Goal: Task Accomplishment & Management: Manage account settings

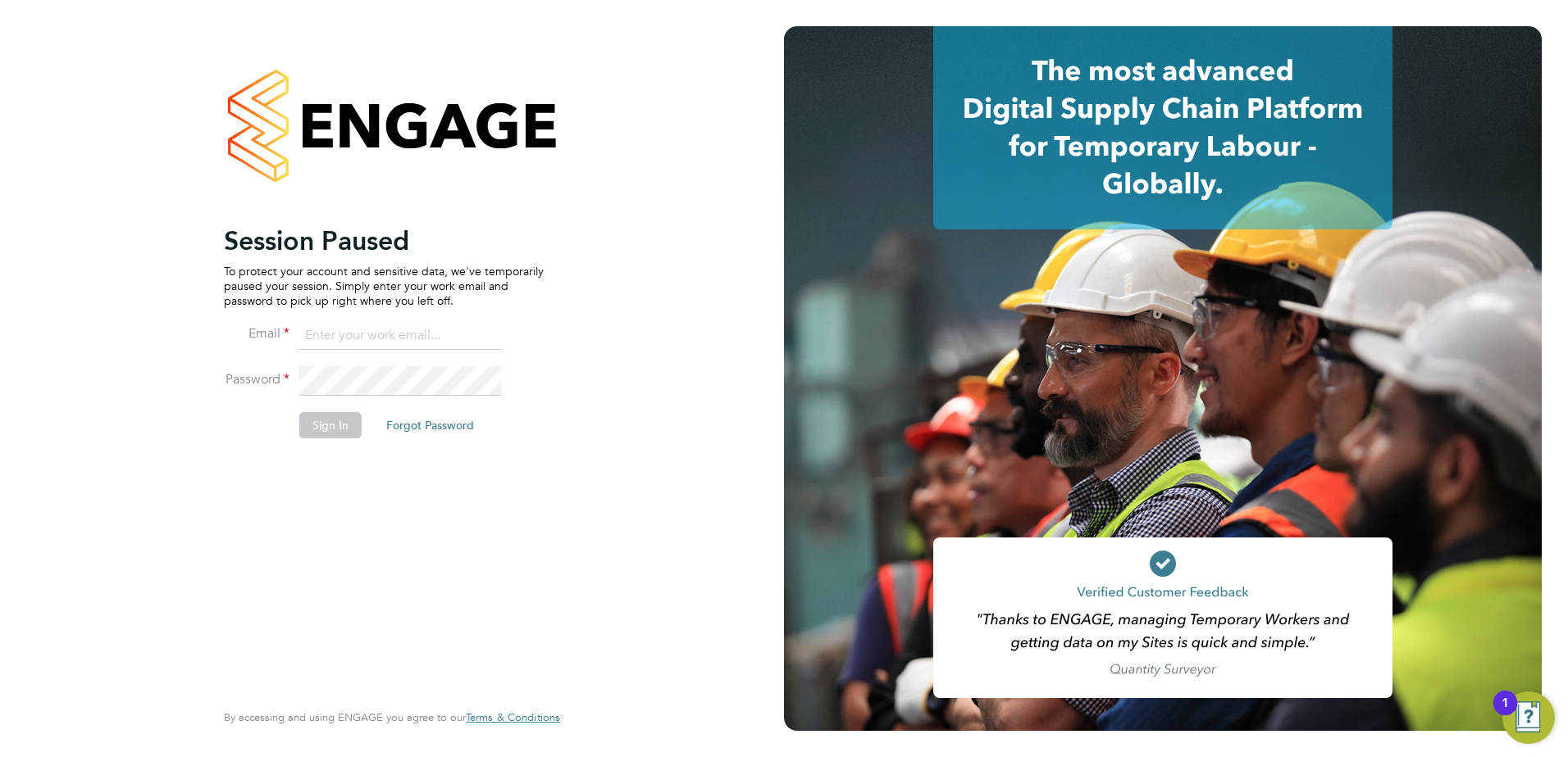
click at [371, 337] on input at bounding box center [401, 336] width 203 height 29
type input "[PERSON_NAME][EMAIL_ADDRESS][PERSON_NAME][DOMAIN_NAME]"
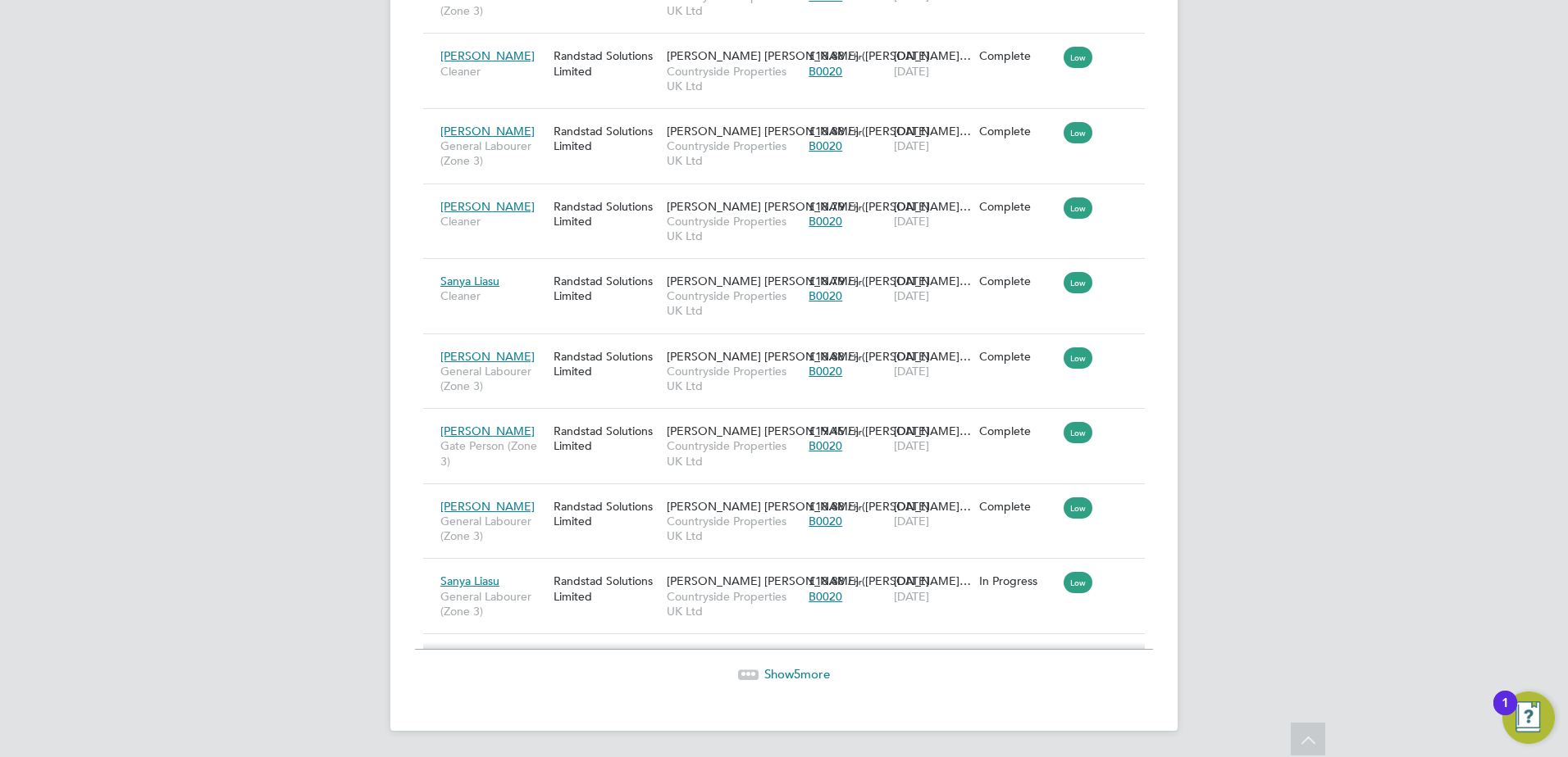
click at [803, 677] on span "Show 5 more" at bounding box center [796, 674] width 65 height 16
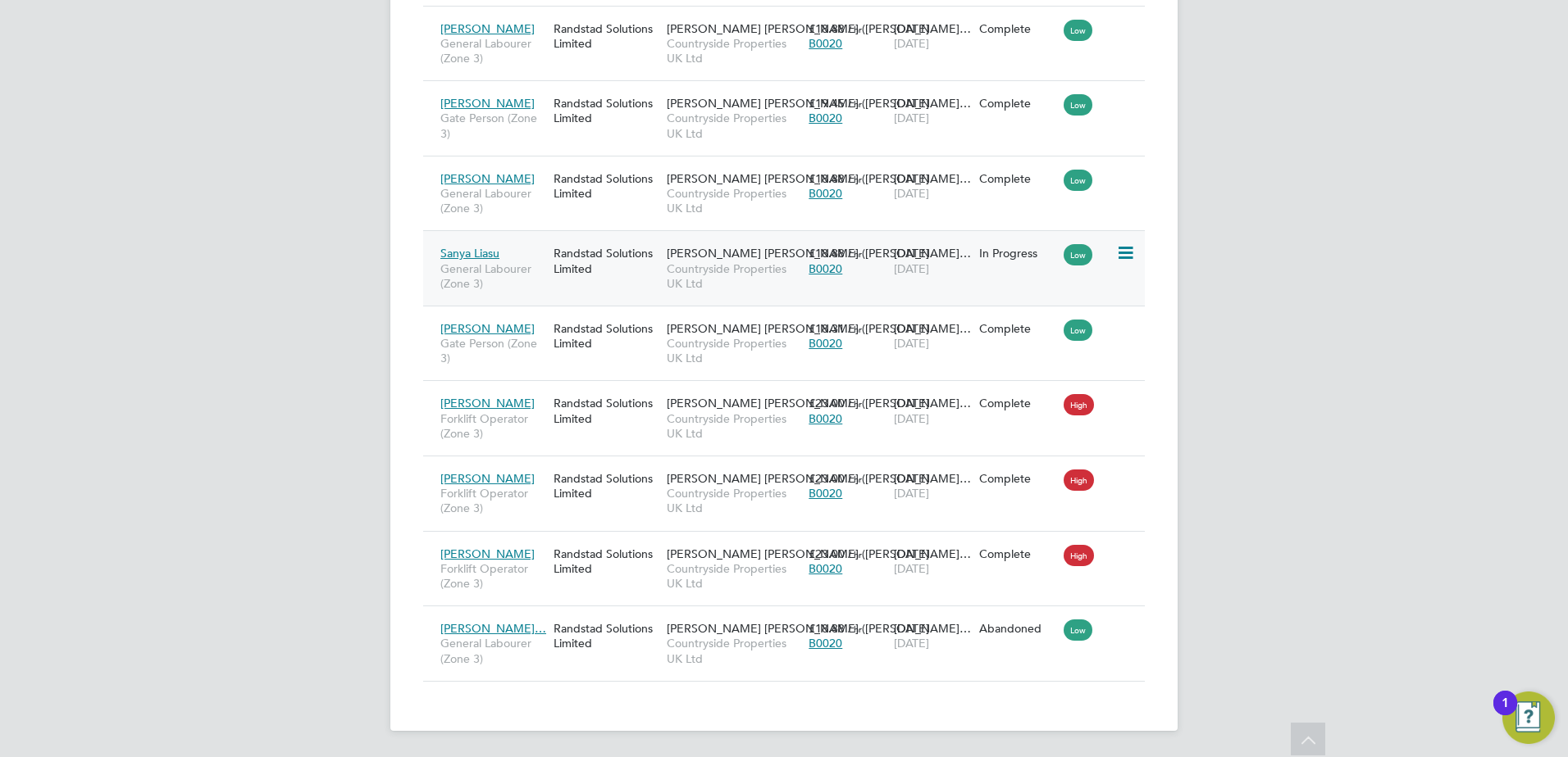
click at [1122, 248] on icon at bounding box center [1124, 253] width 17 height 19
